Goal: Task Accomplishment & Management: Use online tool/utility

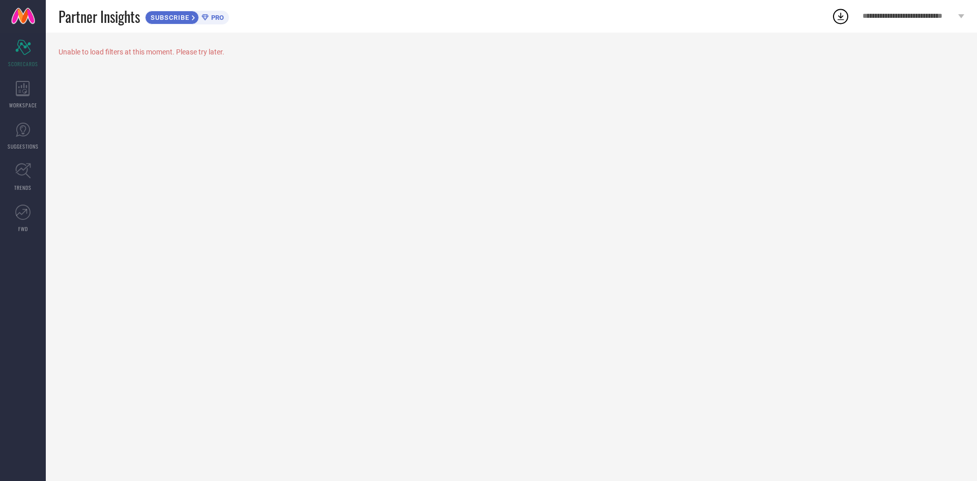
drag, startPoint x: 328, startPoint y: 48, endPoint x: 218, endPoint y: 91, distance: 118.4
click at [229, 83] on div "Unable to load filters at this moment. Please try later." at bounding box center [512, 257] width 932 height 448
click at [17, 90] on icon at bounding box center [23, 88] width 14 height 15
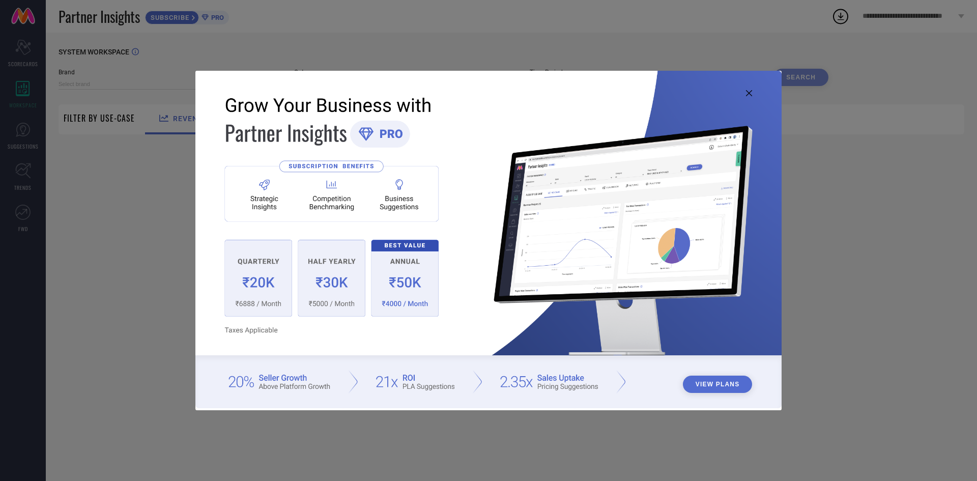
type input "1 STOP FASHION"
type input "All"
click at [748, 95] on icon at bounding box center [749, 93] width 6 height 6
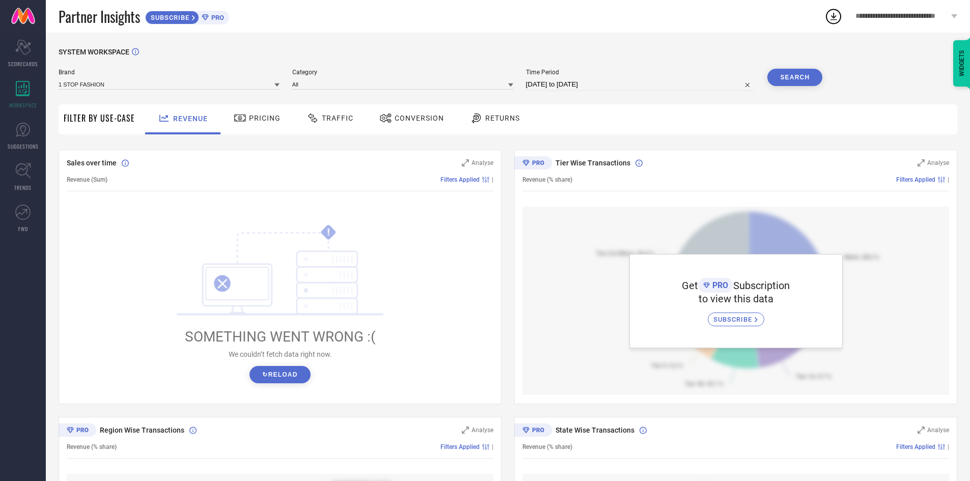
click at [260, 114] on span "Pricing" at bounding box center [265, 118] width 32 height 8
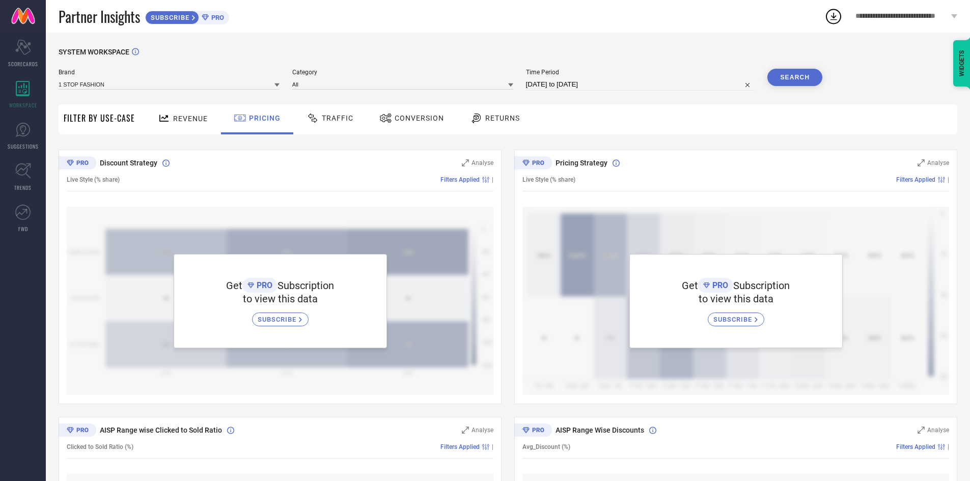
click at [322, 113] on div "Traffic" at bounding box center [330, 117] width 52 height 17
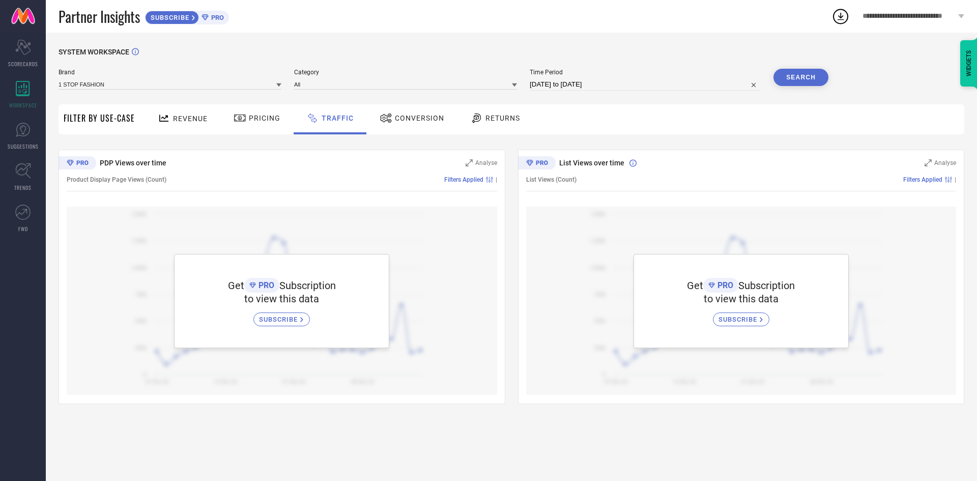
click at [285, 322] on span "SUBSCRIBE" at bounding box center [279, 320] width 41 height 8
